Goal: Use online tool/utility: Utilize a website feature to perform a specific function

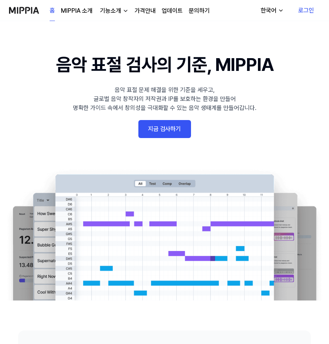
click at [163, 132] on link "지금 검사하기" at bounding box center [164, 129] width 53 height 18
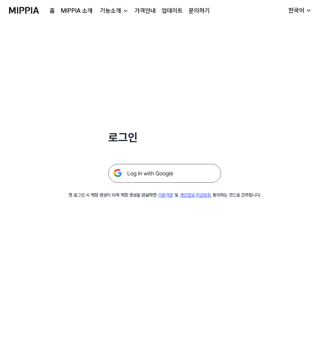
click at [161, 174] on img at bounding box center [164, 173] width 113 height 19
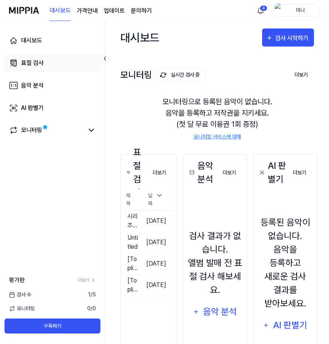
click at [50, 62] on link "표절 검사" at bounding box center [53, 63] width 96 height 18
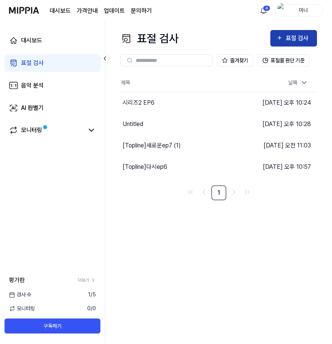
click at [297, 41] on div "표절 검사" at bounding box center [297, 38] width 25 height 10
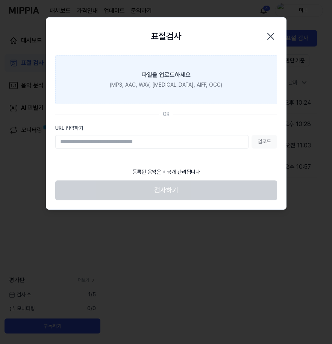
click at [170, 77] on div "파일을 업로드하세요" at bounding box center [166, 75] width 49 height 9
click at [0, 0] on input "파일을 업로드하세요 (MP3, AAC, WAV, [MEDICAL_DATA], AIFF, OGG)" at bounding box center [0, 0] width 0 height 0
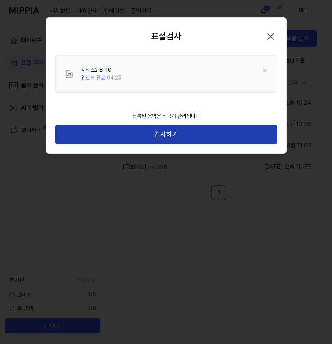
drag, startPoint x: 207, startPoint y: 139, endPoint x: 213, endPoint y: 131, distance: 9.7
click at [208, 137] on button "검사하기" at bounding box center [166, 135] width 222 height 20
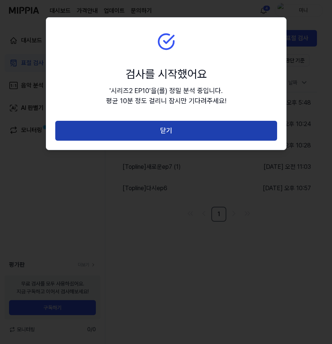
click at [227, 131] on button "닫기" at bounding box center [166, 131] width 222 height 20
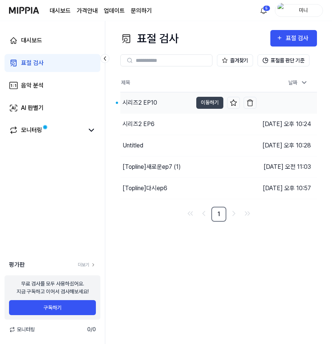
click at [146, 106] on div "시리즈2 EP10" at bounding box center [139, 102] width 35 height 9
